Goal: Task Accomplishment & Management: Use online tool/utility

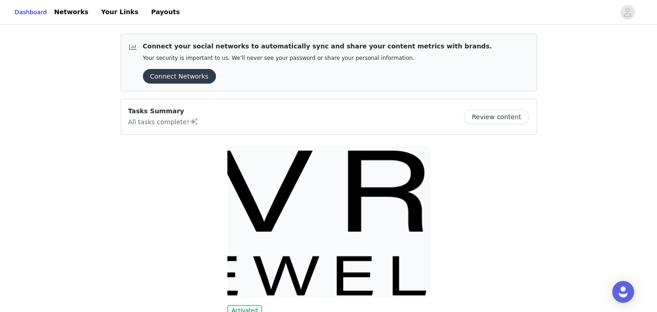
click at [491, 116] on button "Review content" at bounding box center [496, 117] width 65 height 15
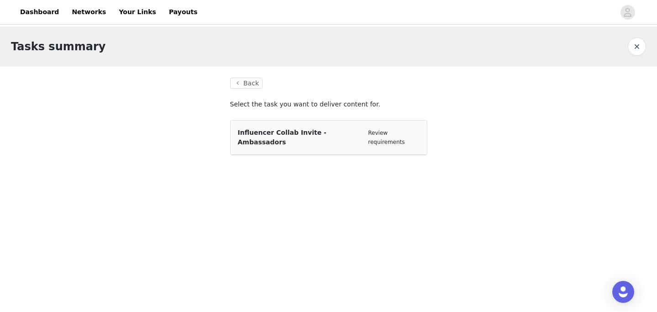
click at [286, 134] on span "Influencer Collab Invite - Ambassadors" at bounding box center [282, 137] width 89 height 17
click at [331, 128] on div "Influencer Collab Invite - Ambassadors" at bounding box center [299, 137] width 123 height 19
click at [381, 131] on link "Review requirements" at bounding box center [386, 138] width 37 height 16
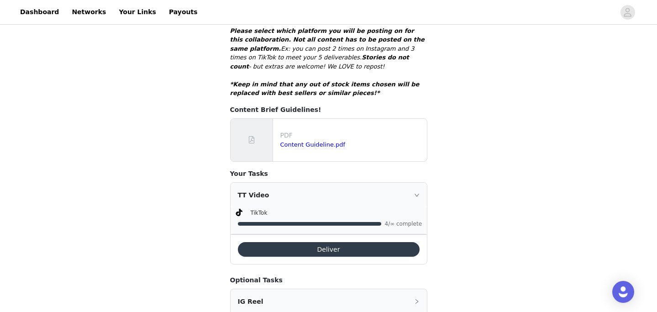
scroll to position [409, 0]
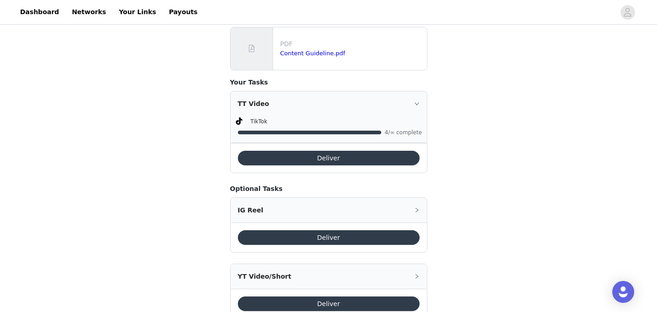
click at [419, 102] on icon "icon: right" at bounding box center [416, 103] width 5 height 3
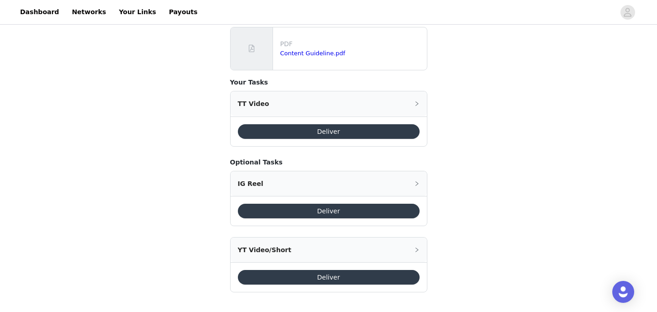
scroll to position [401, 0]
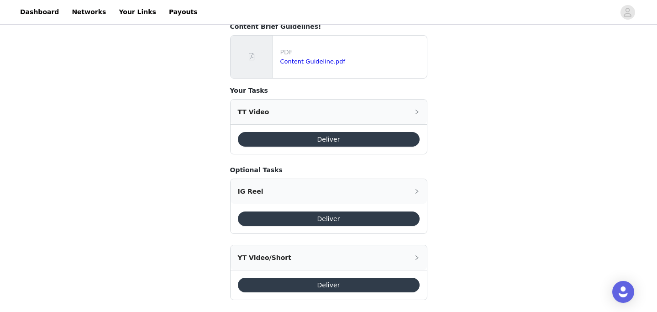
click at [412, 100] on div "TT Video" at bounding box center [329, 112] width 196 height 25
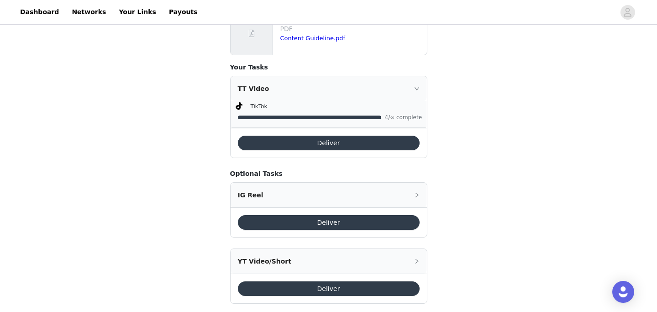
scroll to position [428, 0]
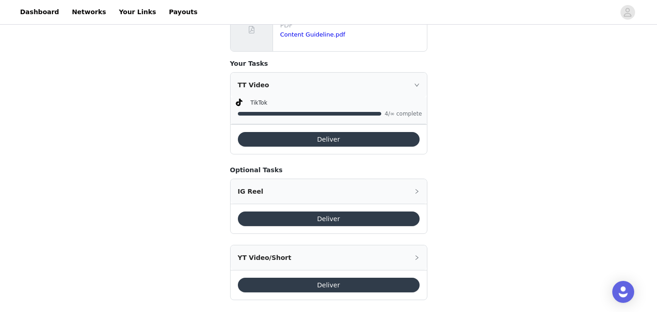
click at [345, 132] on button "Deliver" at bounding box center [329, 139] width 182 height 15
